Goal: Task Accomplishment & Management: Manage account settings

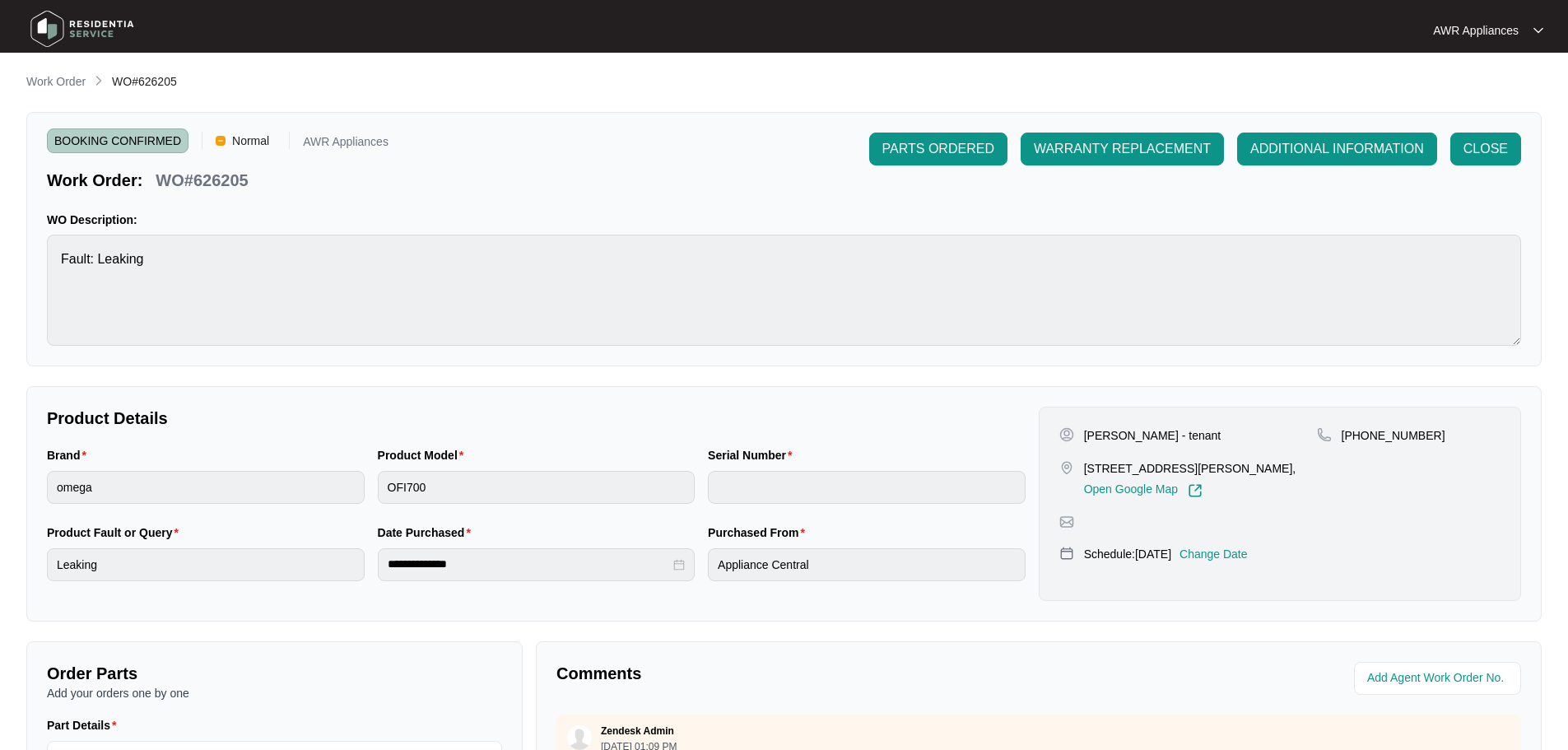
click at [54, 25] on img at bounding box center [82, 29] width 115 height 49
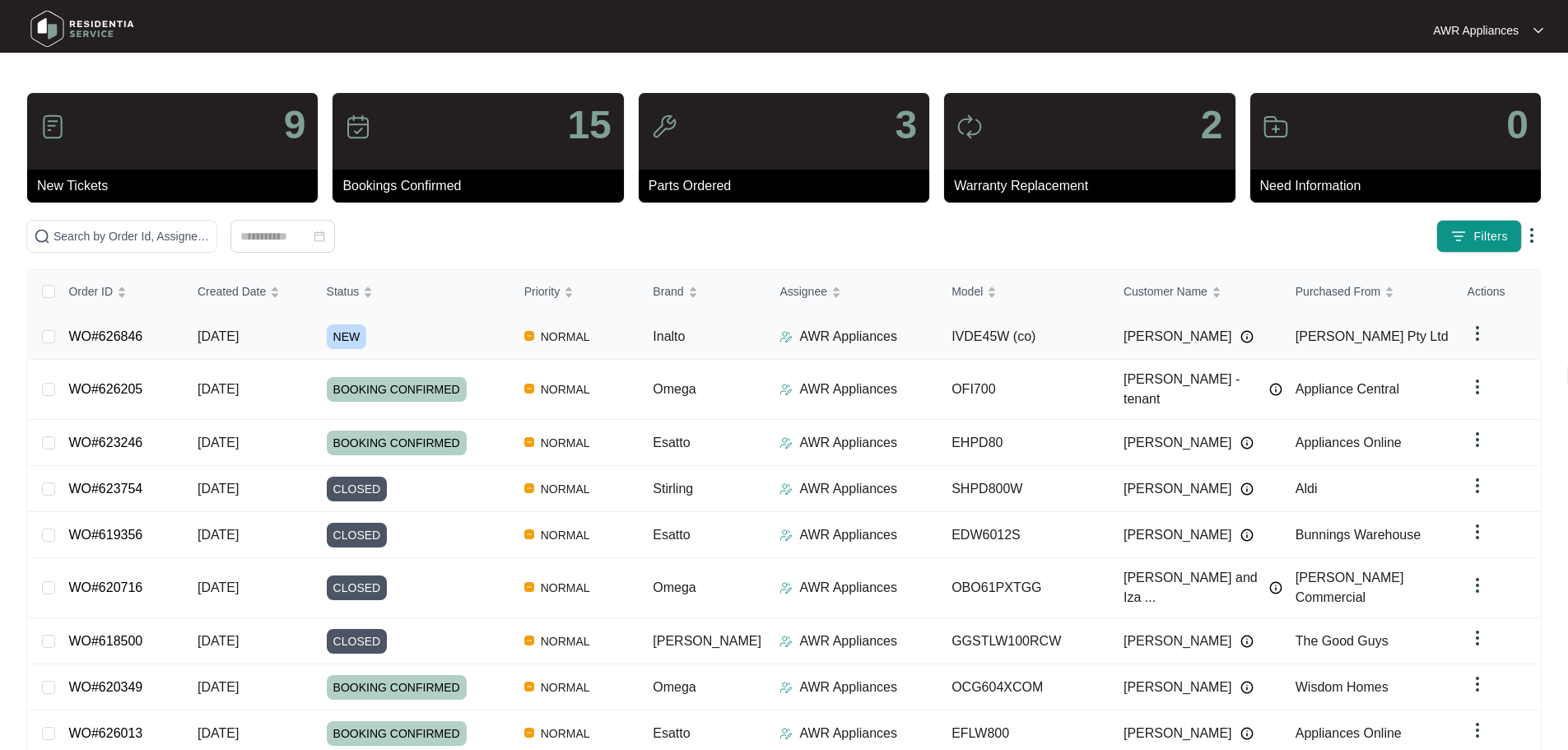
click at [232, 337] on span "[DATE]" at bounding box center [218, 336] width 41 height 14
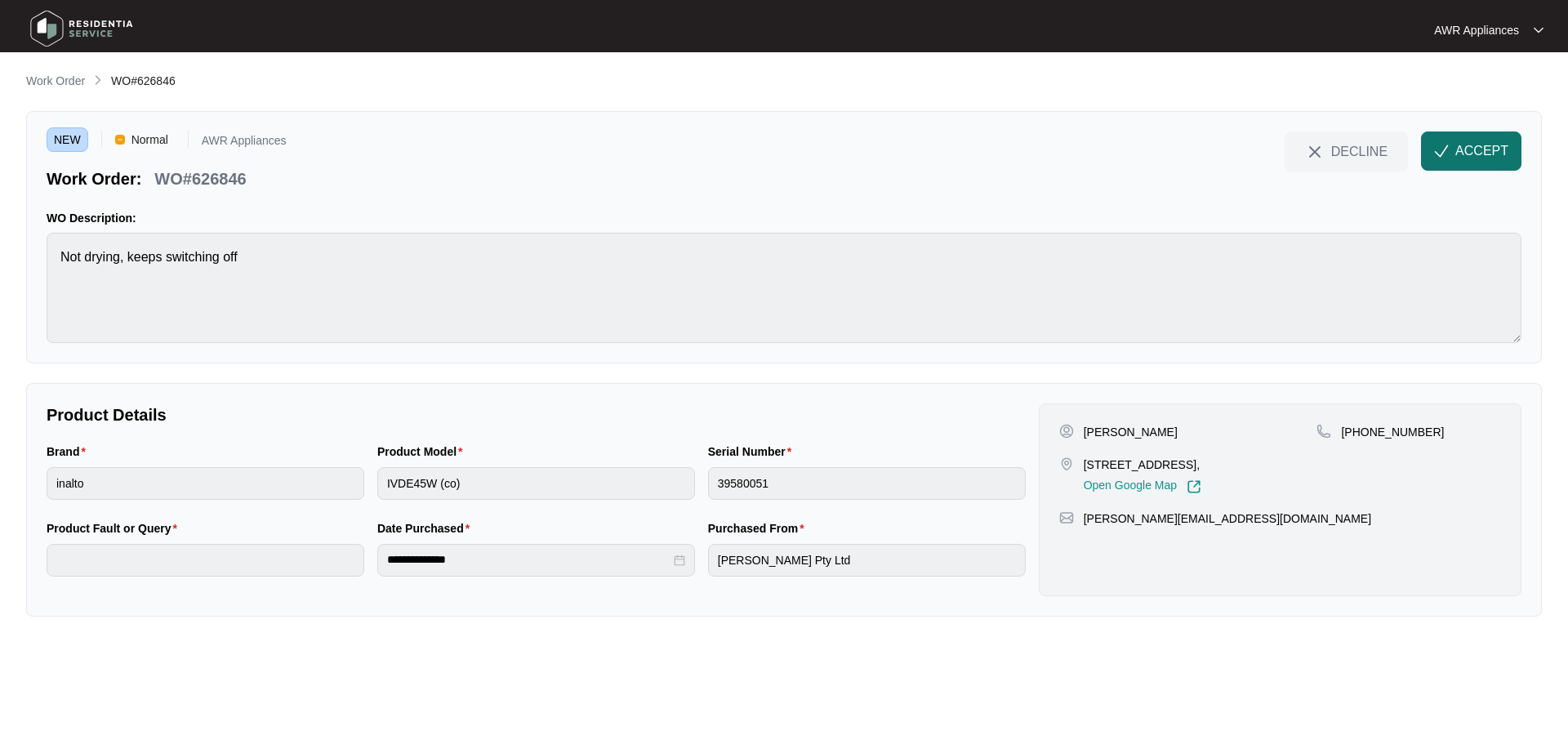
click at [1484, 165] on button "ACCEPT" at bounding box center [1471, 151] width 101 height 39
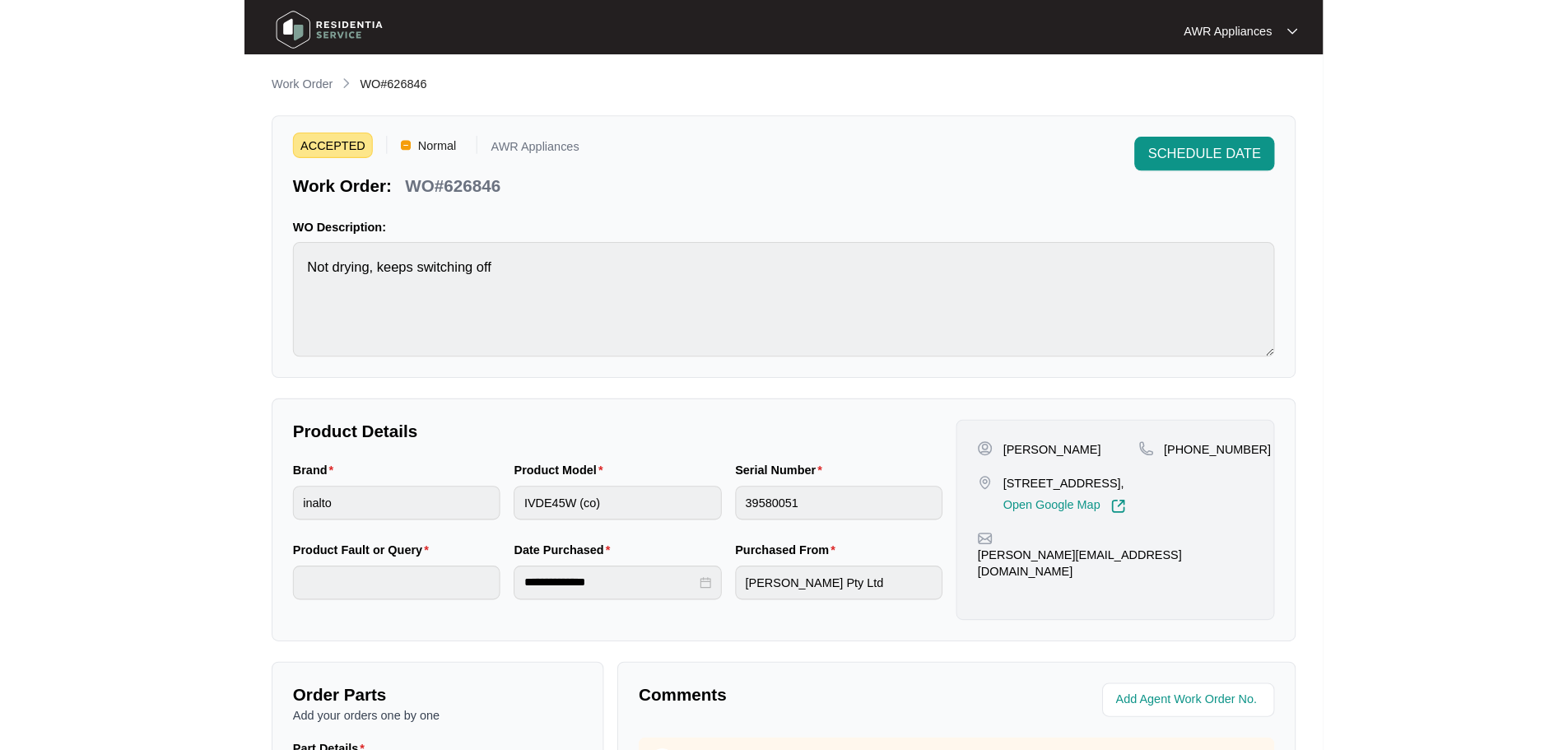
scroll to position [83, 0]
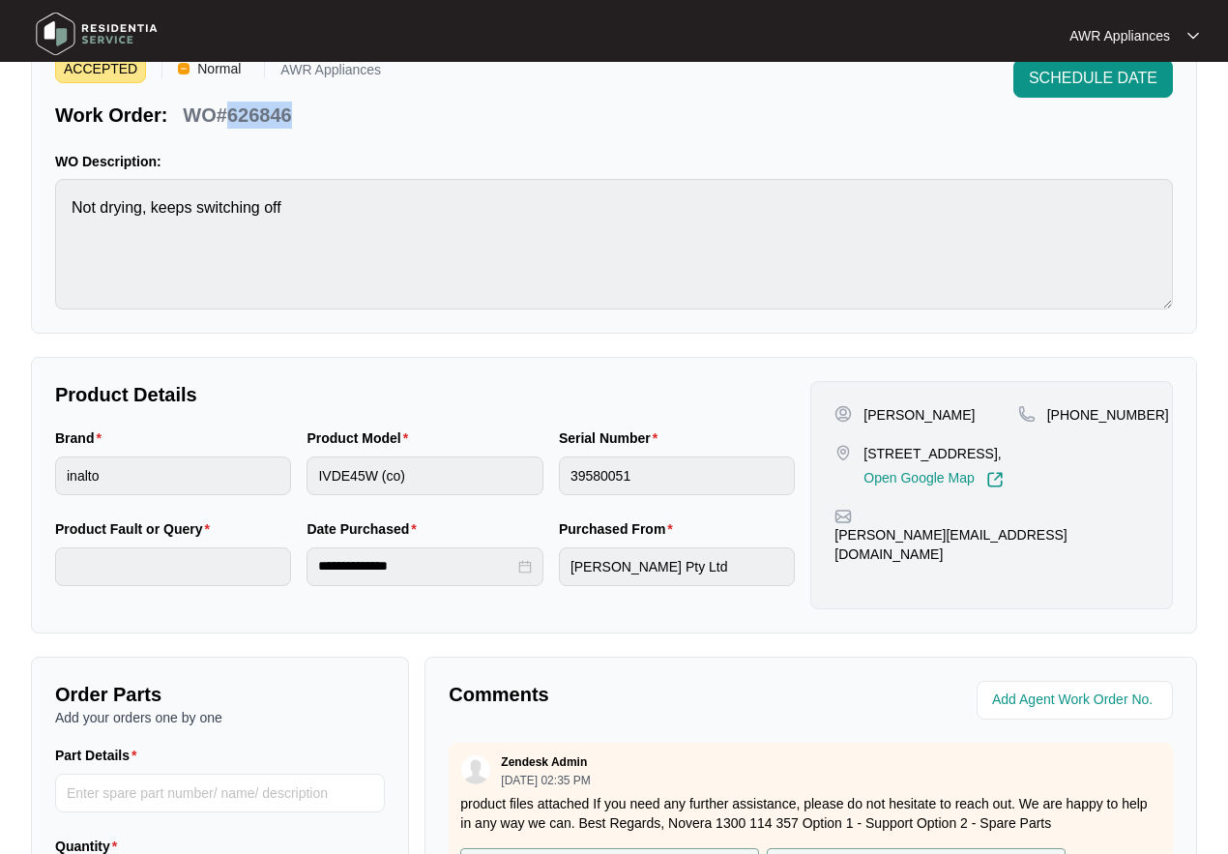
drag, startPoint x: 226, startPoint y: 110, endPoint x: 293, endPoint y: 112, distance: 66.7
click at [293, 112] on div "WO#626846" at bounding box center [237, 112] width 124 height 34
copy p "626846"
drag, startPoint x: 859, startPoint y: 536, endPoint x: 1043, endPoint y: 532, distance: 183.7
click at [1043, 532] on div "[PERSON_NAME][EMAIL_ADDRESS][DOMAIN_NAME]" at bounding box center [991, 536] width 314 height 56
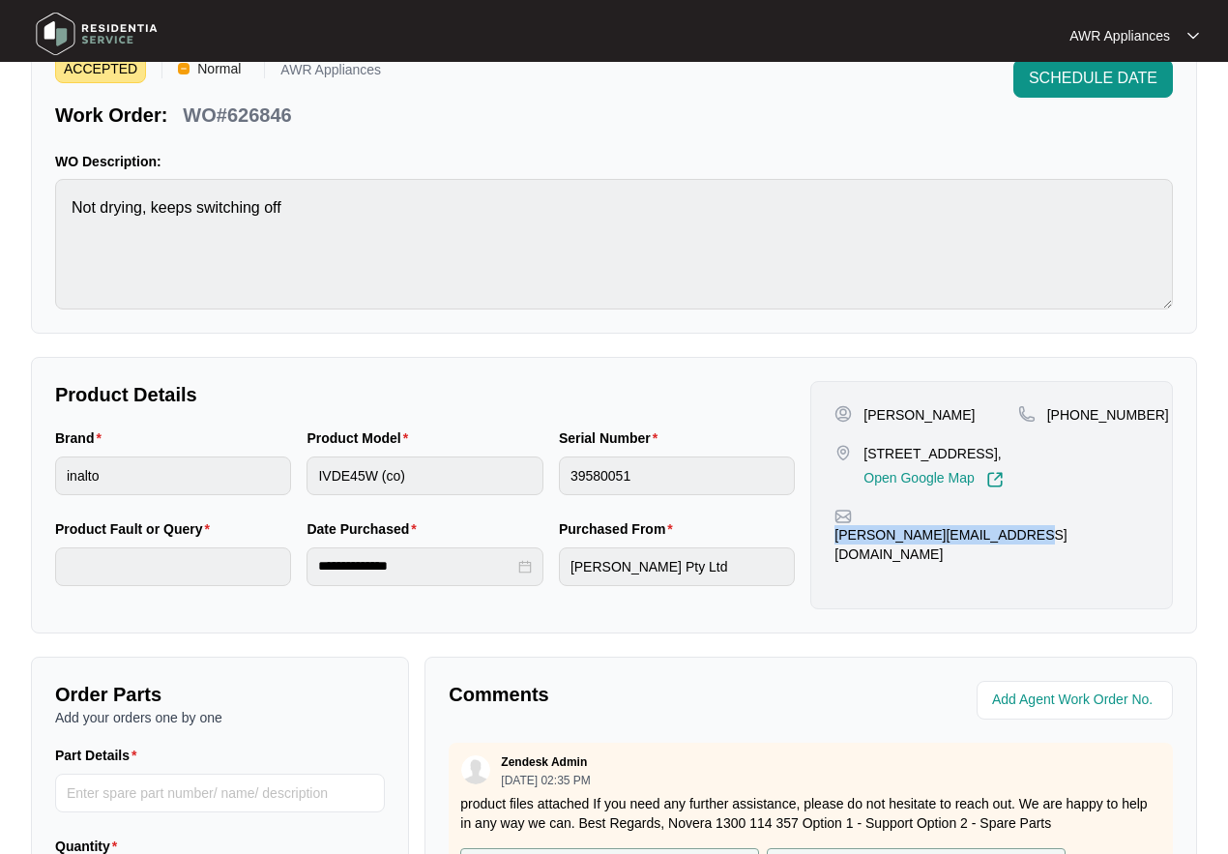
copy p "[PERSON_NAME][EMAIL_ADDRESS][DOMAIN_NAME]"
drag, startPoint x: 1068, startPoint y: 414, endPoint x: 1145, endPoint y: 414, distance: 76.4
click at [1145, 414] on div "[PHONE_NUMBER]" at bounding box center [1083, 414] width 131 height 19
copy p "409009686"
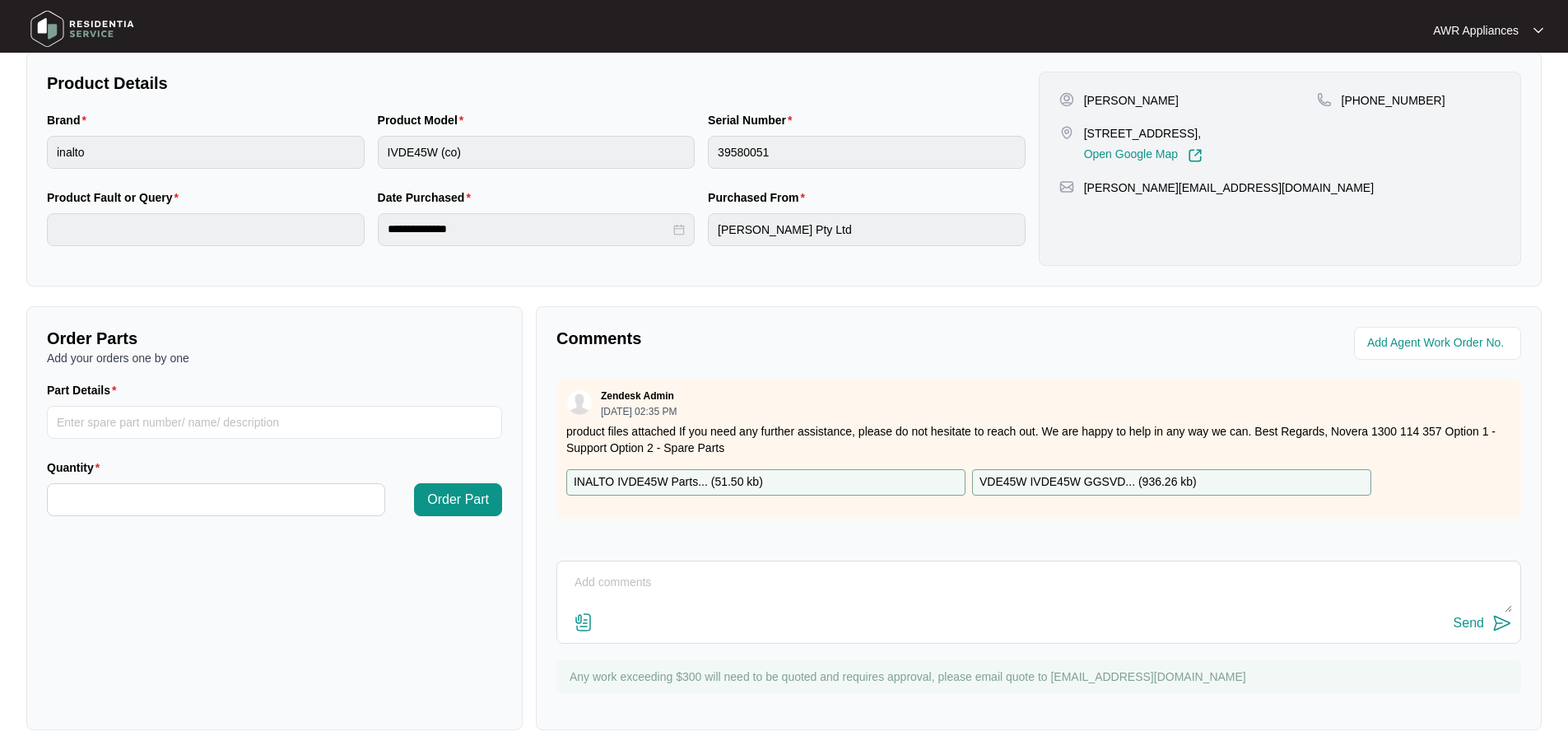
scroll to position [342, 0]
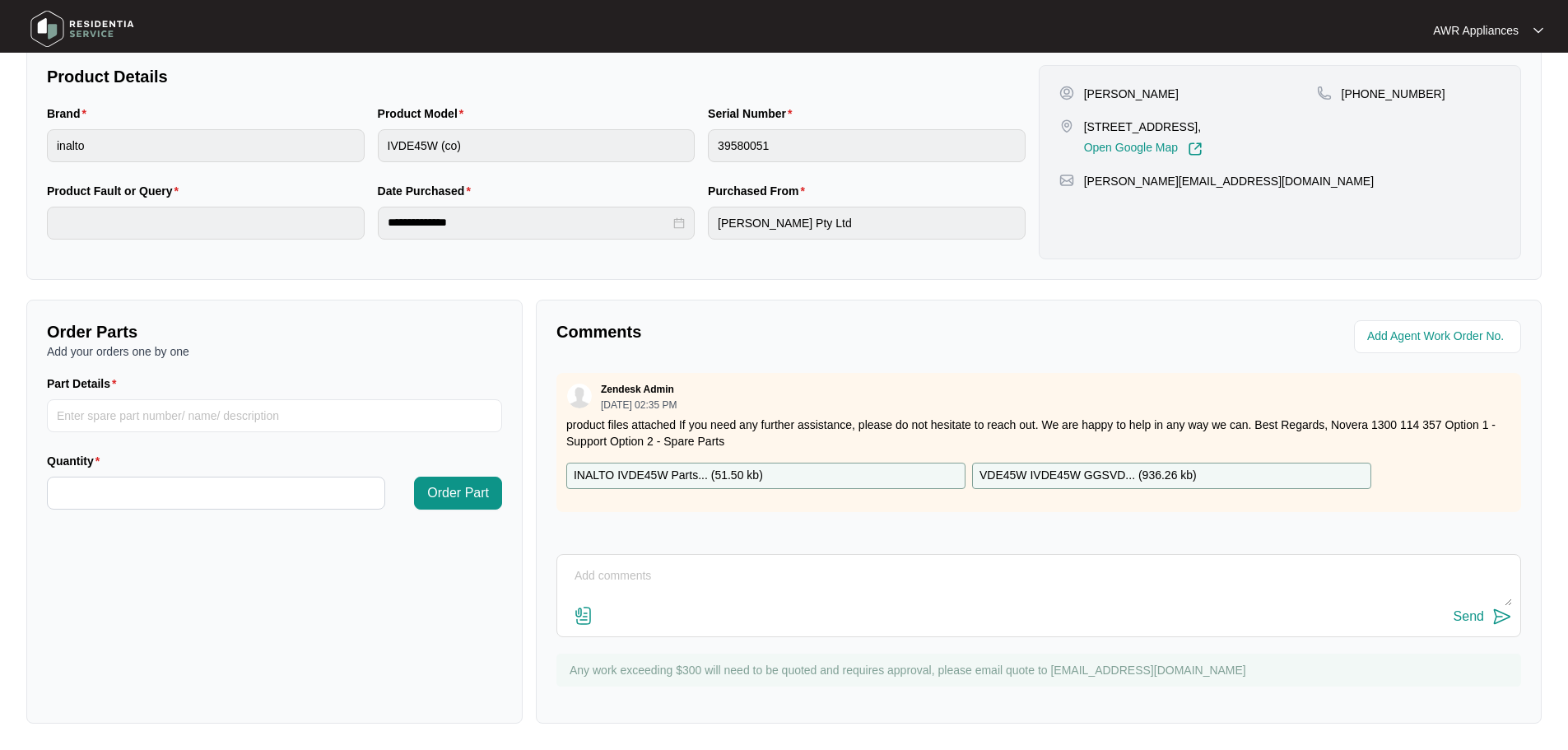
click at [611, 570] on textarea at bounding box center [1039, 584] width 947 height 43
type textarea "Message left for customer to call"
click at [1458, 615] on div "Send" at bounding box center [1468, 615] width 31 height 14
